Goal: Information Seeking & Learning: Learn about a topic

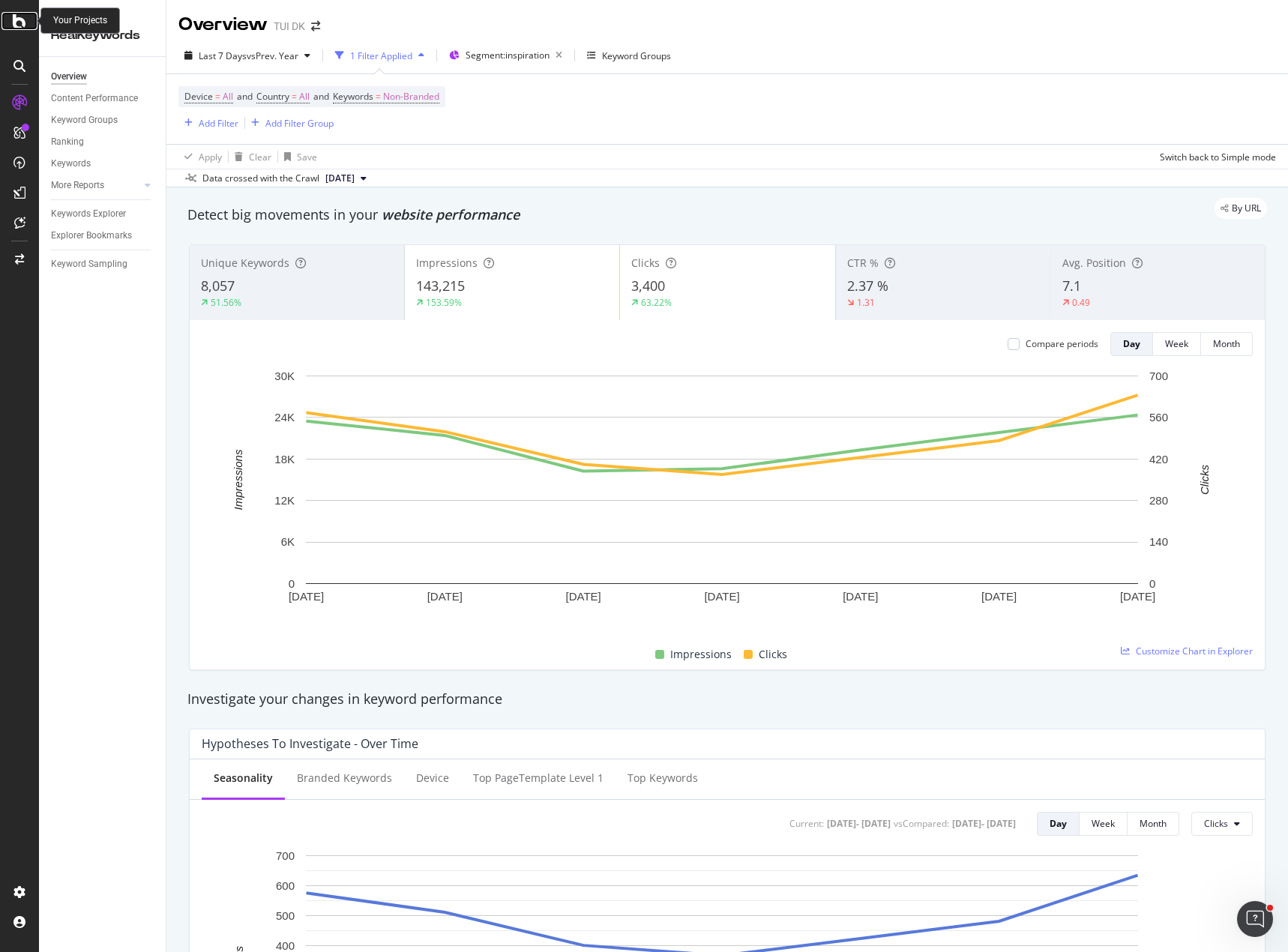
click at [11, 26] on div at bounding box center [19, 20] width 36 height 18
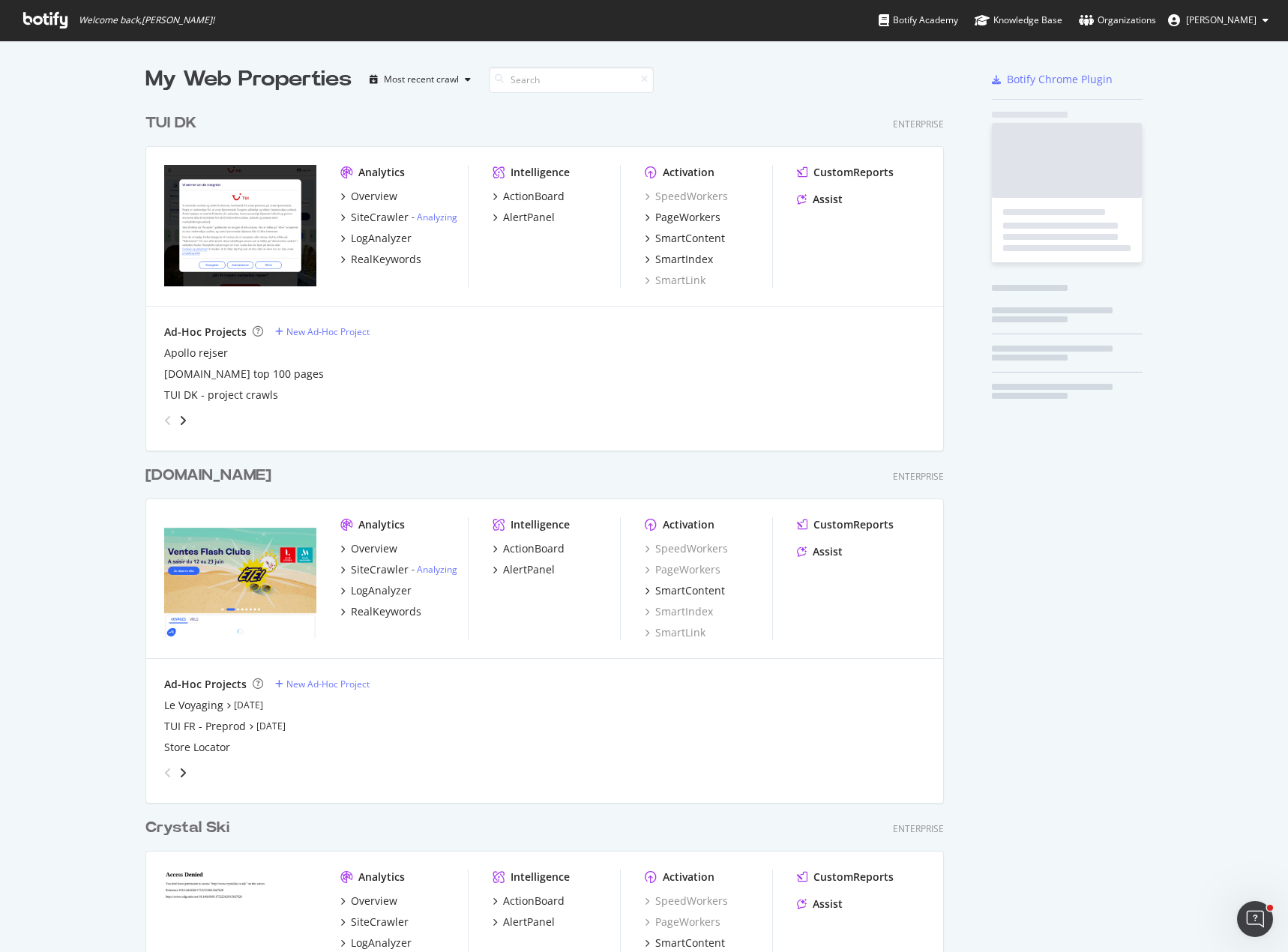
scroll to position [941, 1266]
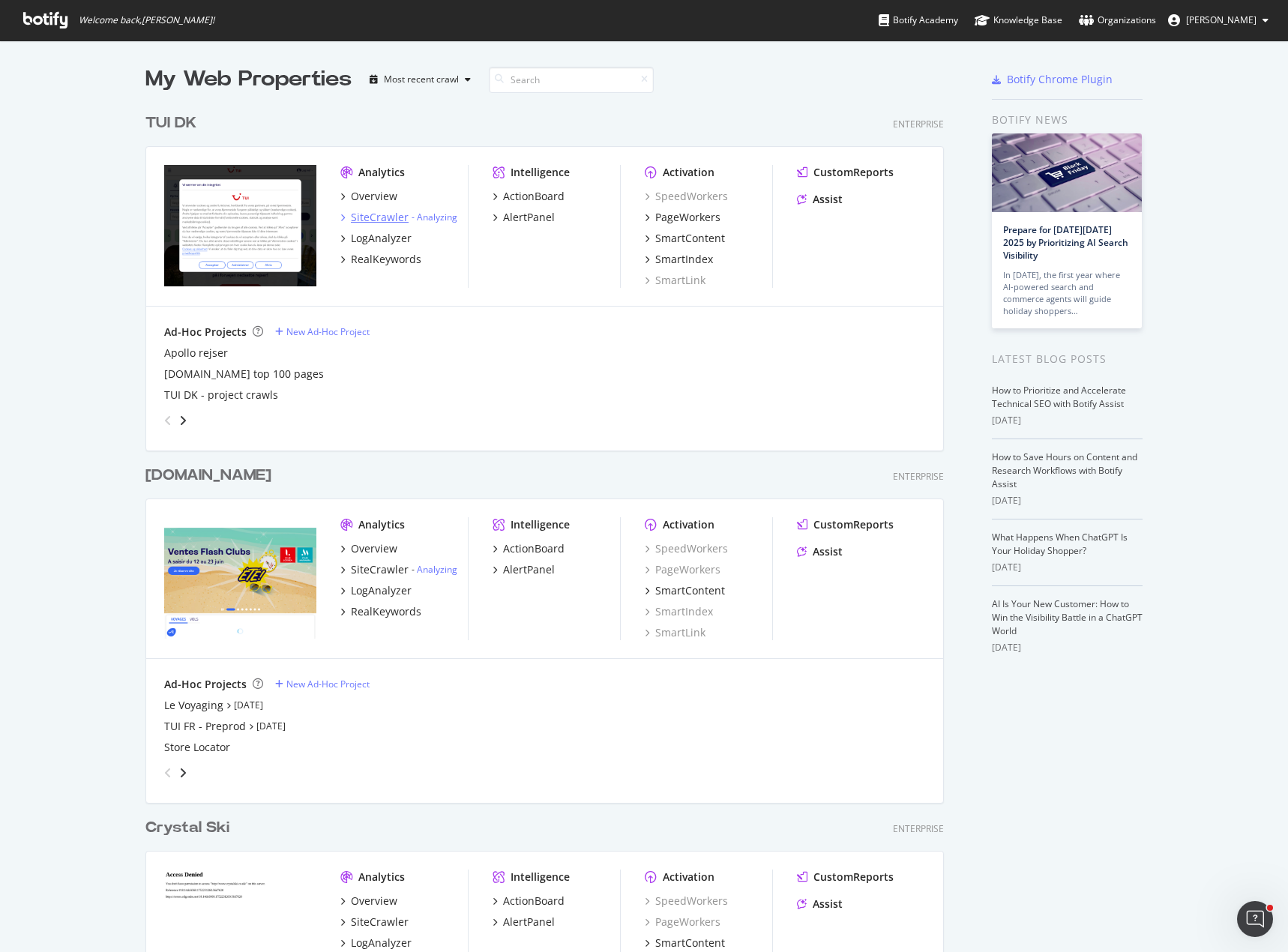
click at [362, 218] on div "SiteCrawler" at bounding box center [380, 217] width 58 height 15
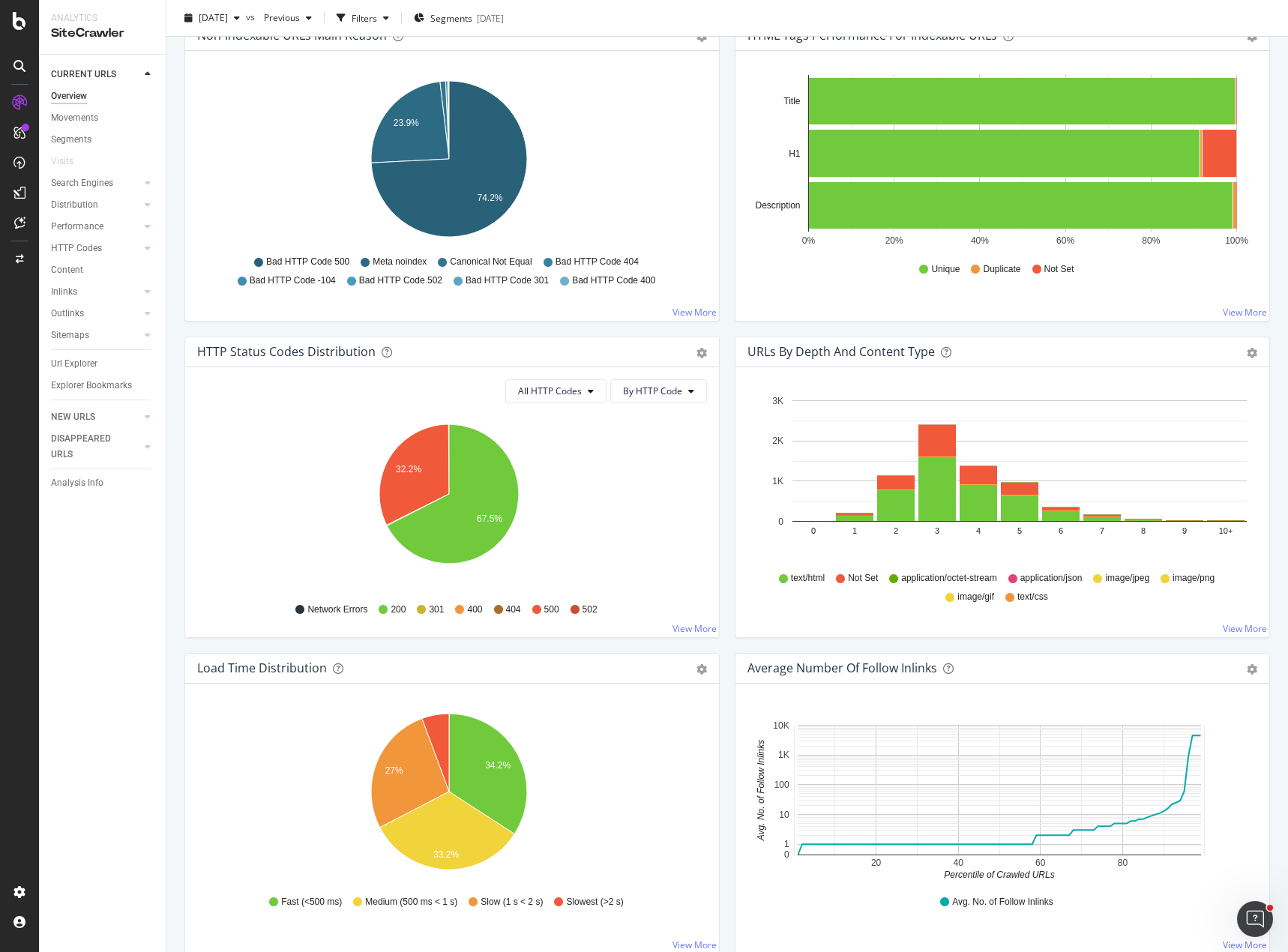
scroll to position [398, 0]
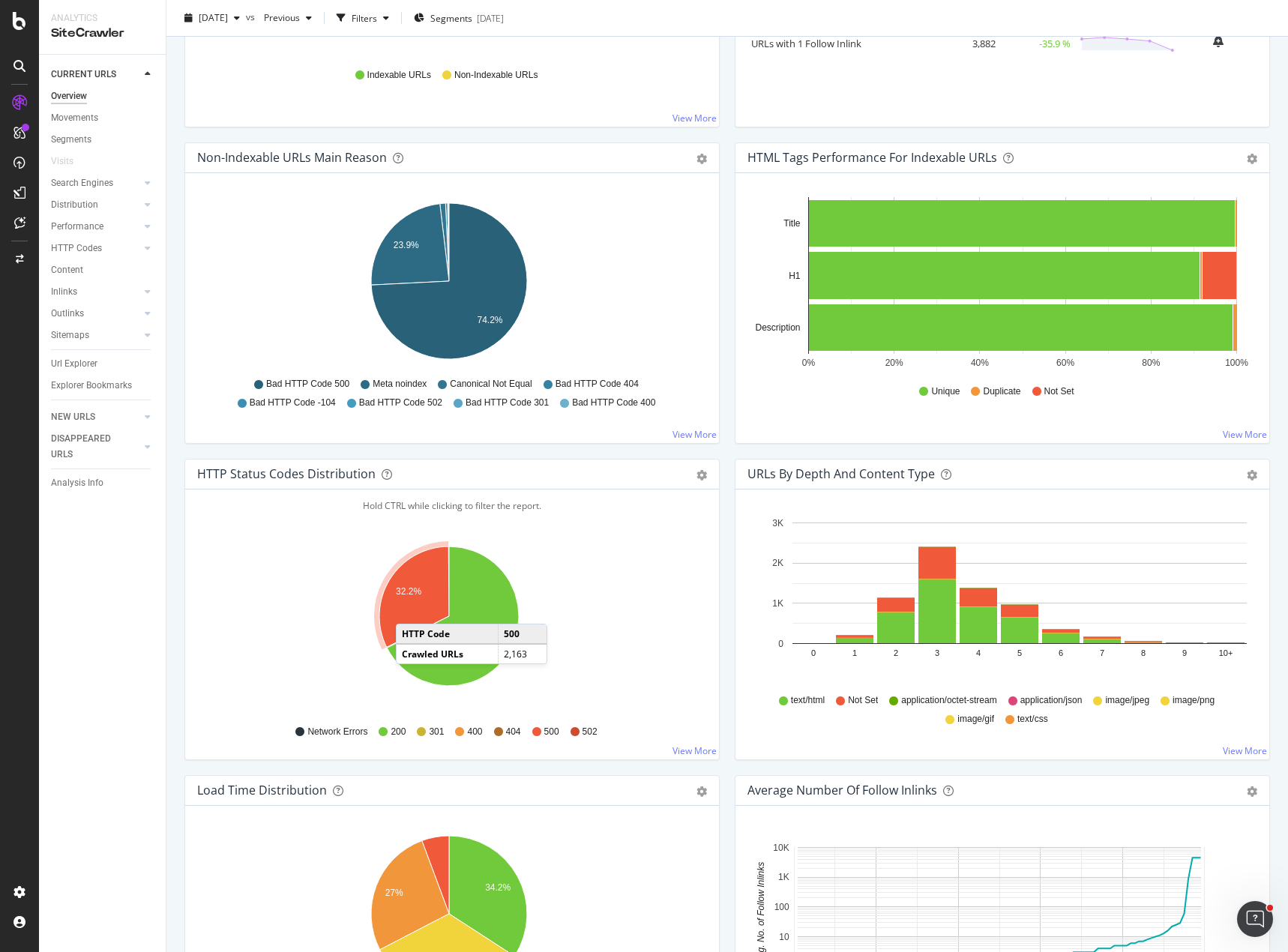
click at [410, 609] on icon "A chart." at bounding box center [414, 597] width 70 height 101
